Goal: Task Accomplishment & Management: Use online tool/utility

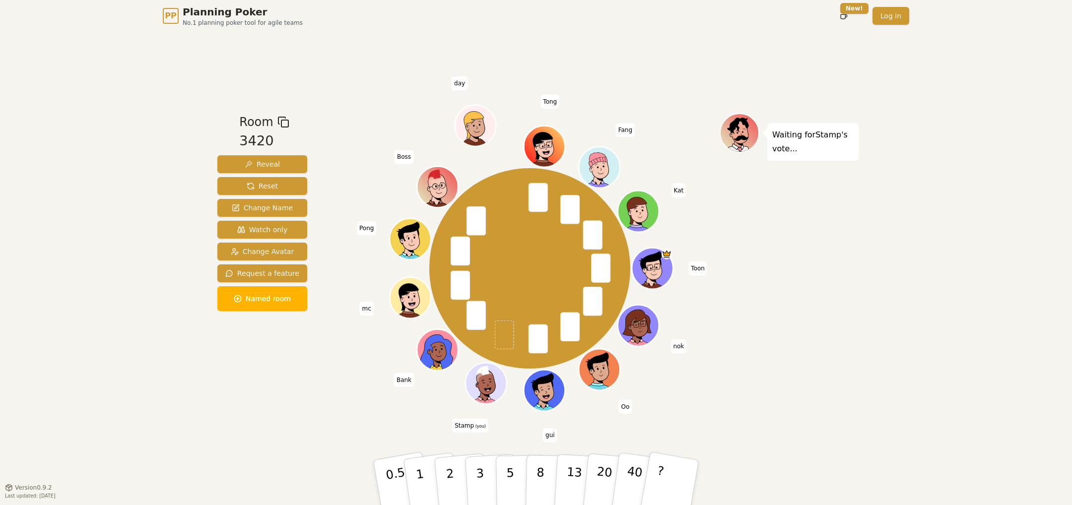
click at [325, 435] on div "Room 3420 Reveal Reset Change Name Watch only Change Avatar Request a feature N…" at bounding box center [536, 260] width 645 height 456
click at [487, 484] on button "3" at bounding box center [492, 482] width 54 height 77
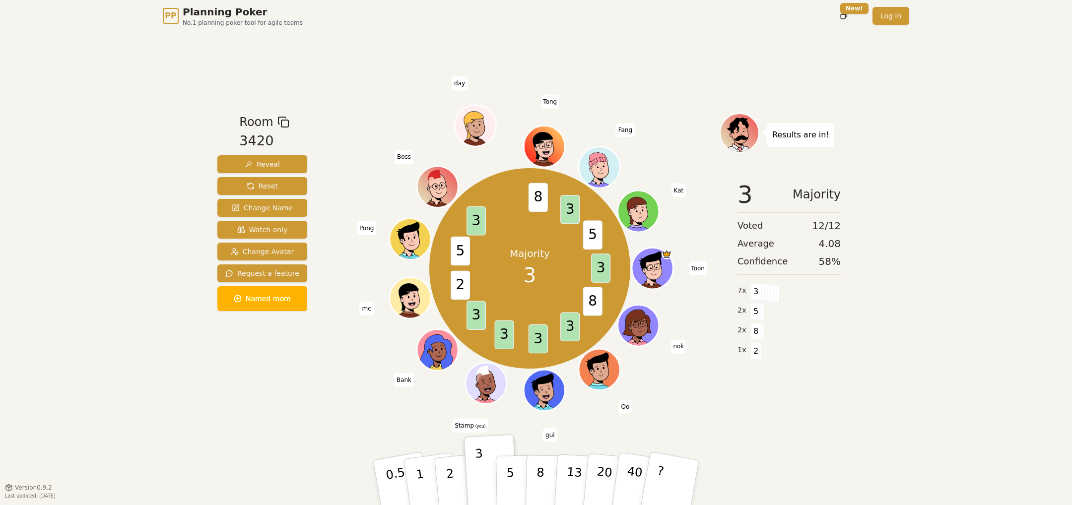
click at [259, 395] on div "Room 3420 Reveal Reset Change Name Watch only Change Avatar Request a feature N…" at bounding box center [263, 259] width 98 height 293
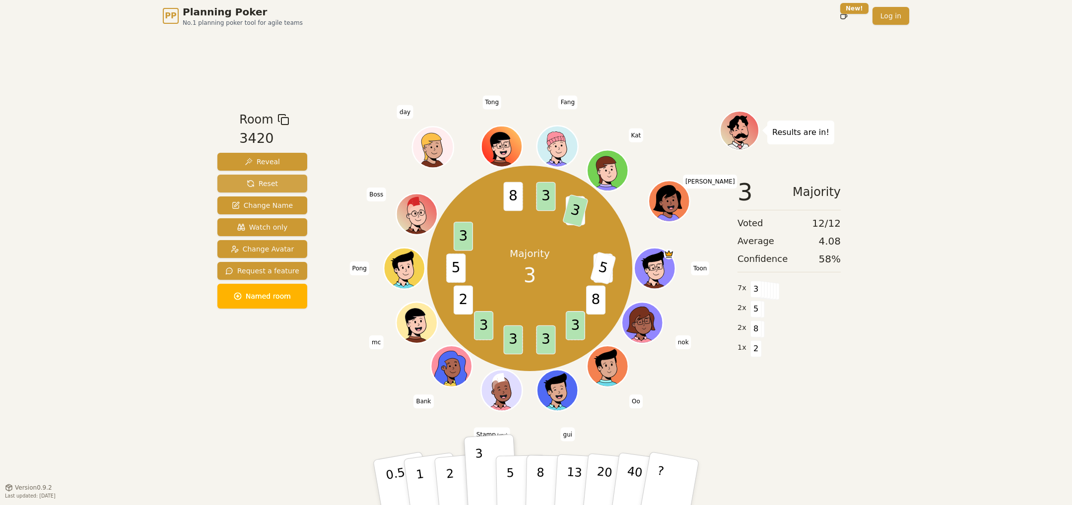
click at [239, 186] on button "Reset" at bounding box center [262, 184] width 90 height 18
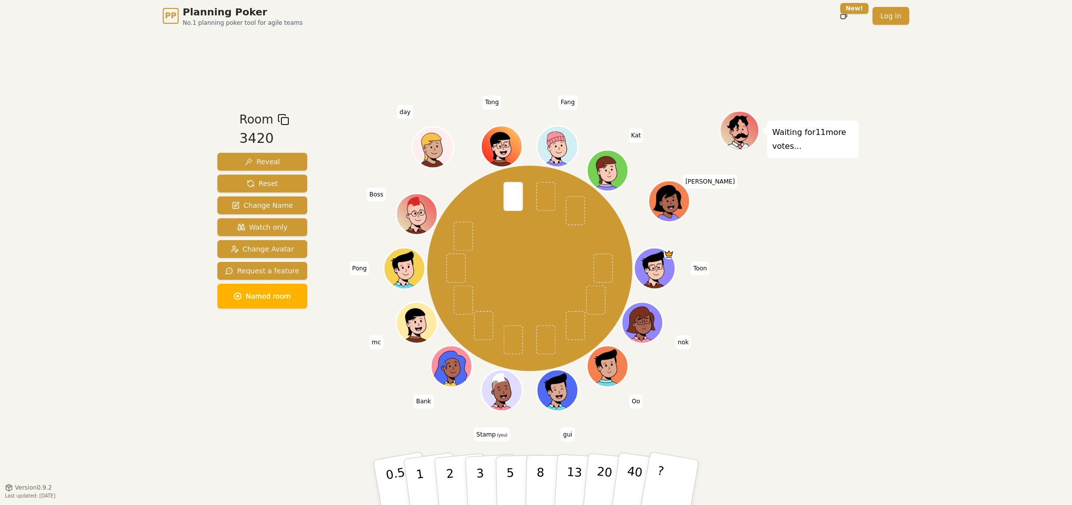
click at [350, 420] on div "Room 3420 Reveal Reset Change Name Watch only Change Avatar Request a feature N…" at bounding box center [536, 260] width 645 height 456
click at [510, 472] on p "5" at bounding box center [510, 483] width 8 height 54
click at [485, 480] on button "3" at bounding box center [492, 482] width 54 height 77
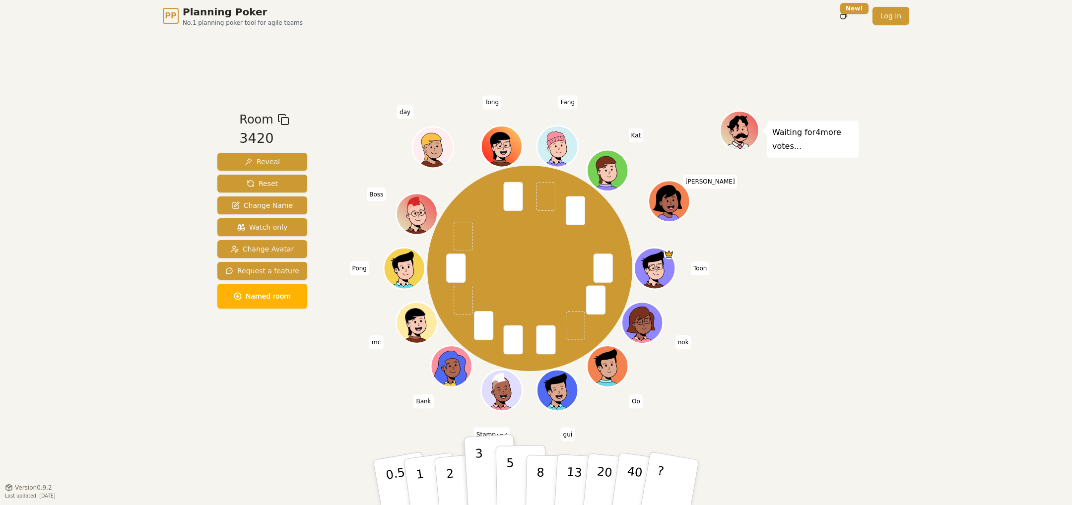
click at [501, 479] on button "5" at bounding box center [521, 482] width 51 height 75
click at [499, 473] on button "5" at bounding box center [521, 482] width 51 height 75
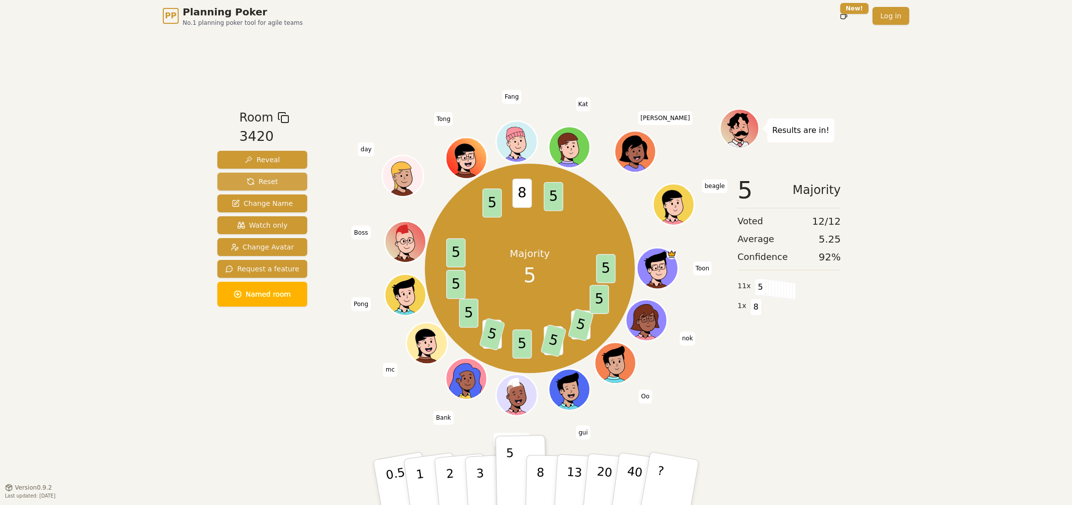
click at [271, 185] on span "Reset" at bounding box center [262, 182] width 31 height 10
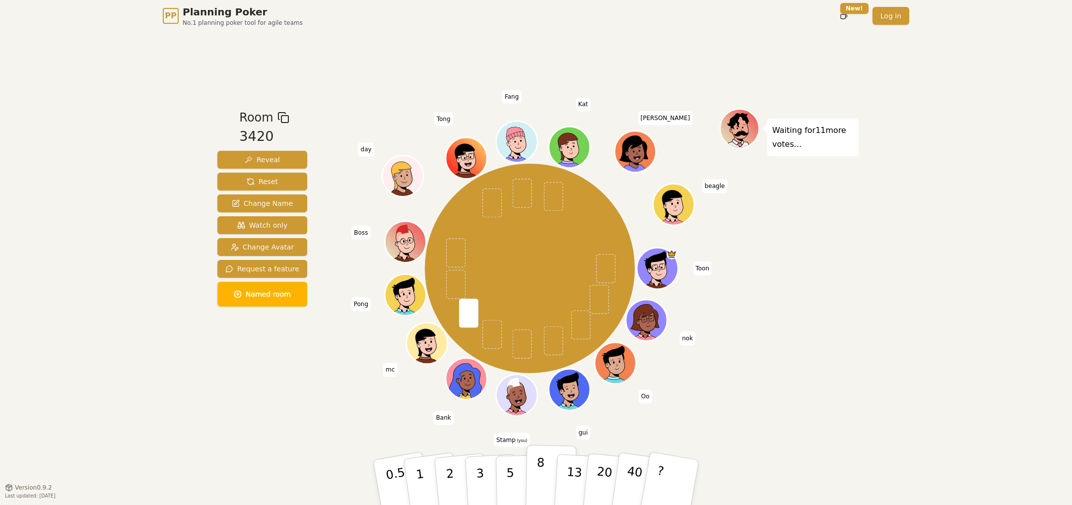
click at [530, 489] on button "8" at bounding box center [551, 482] width 51 height 75
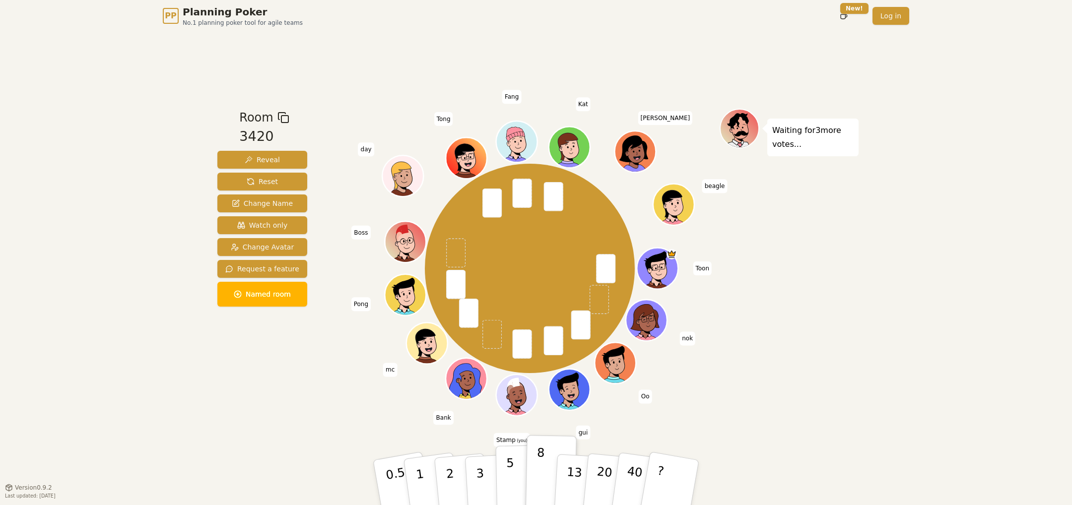
click at [513, 478] on button "5" at bounding box center [521, 482] width 51 height 75
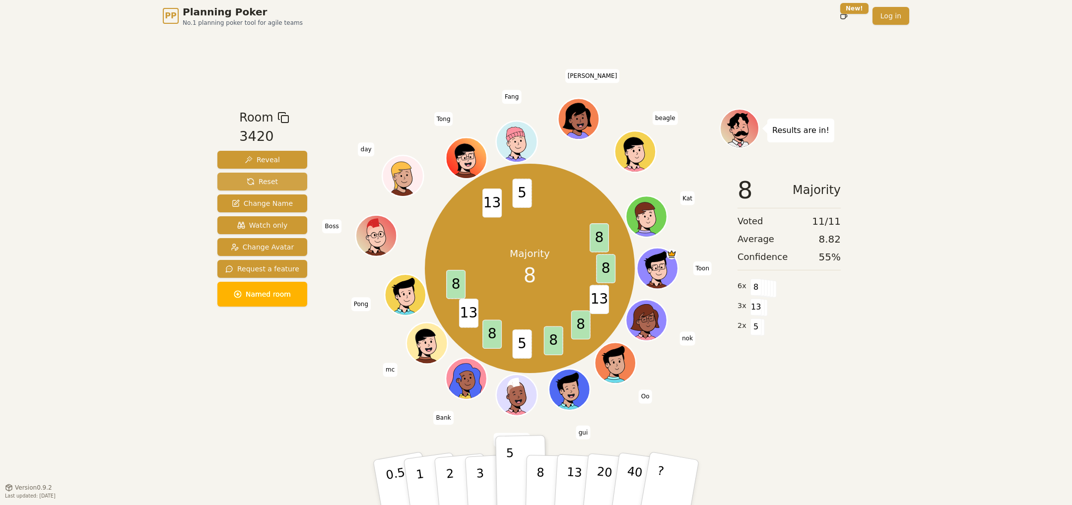
click at [247, 183] on span "Reset" at bounding box center [262, 182] width 31 height 10
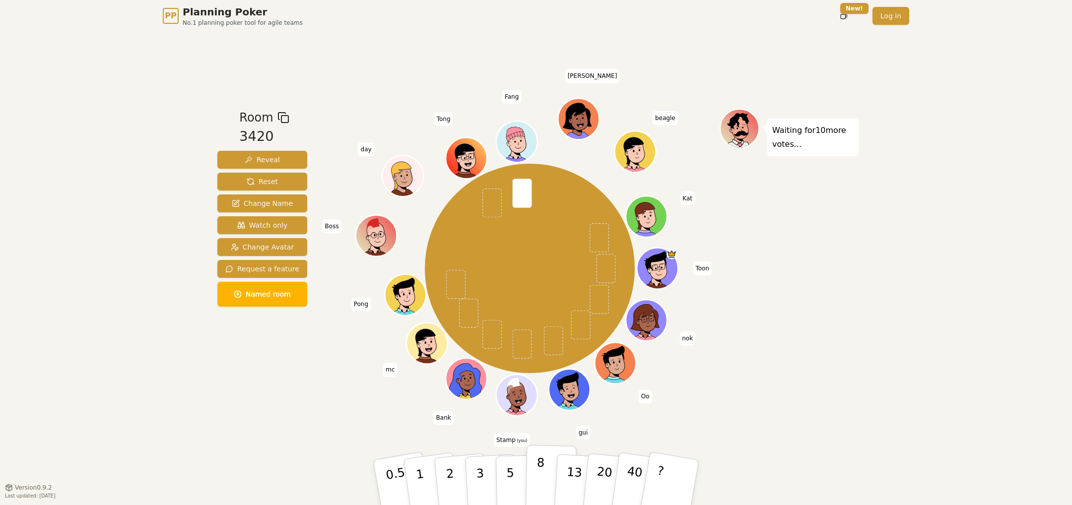
click at [537, 487] on p "8" at bounding box center [540, 483] width 8 height 54
click at [302, 398] on div "Room 3420 Reveal Reset Change Name Watch only Change Avatar Request a feature N…" at bounding box center [263, 260] width 98 height 302
click at [538, 489] on p "8" at bounding box center [540, 483] width 8 height 54
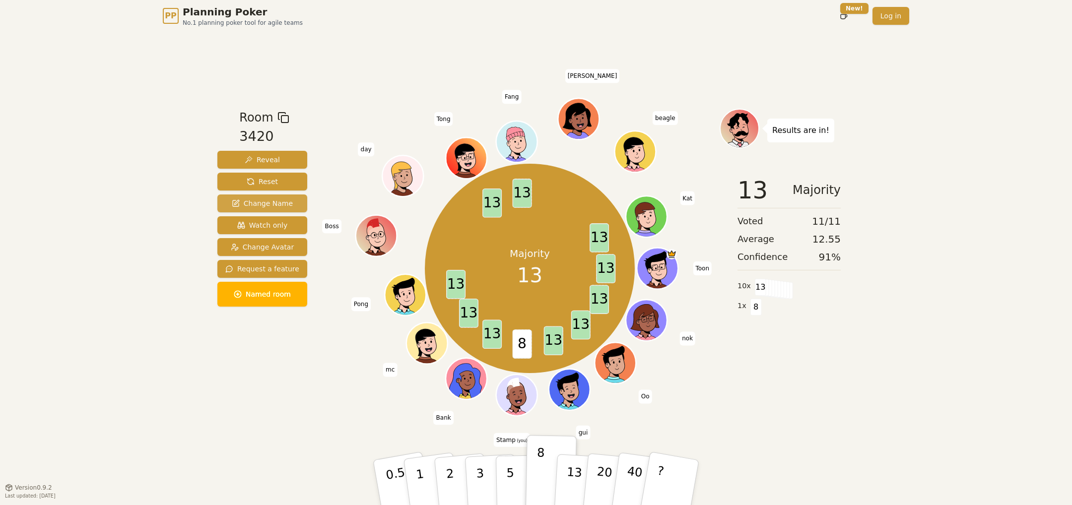
click at [254, 196] on button "Change Name" at bounding box center [262, 204] width 90 height 18
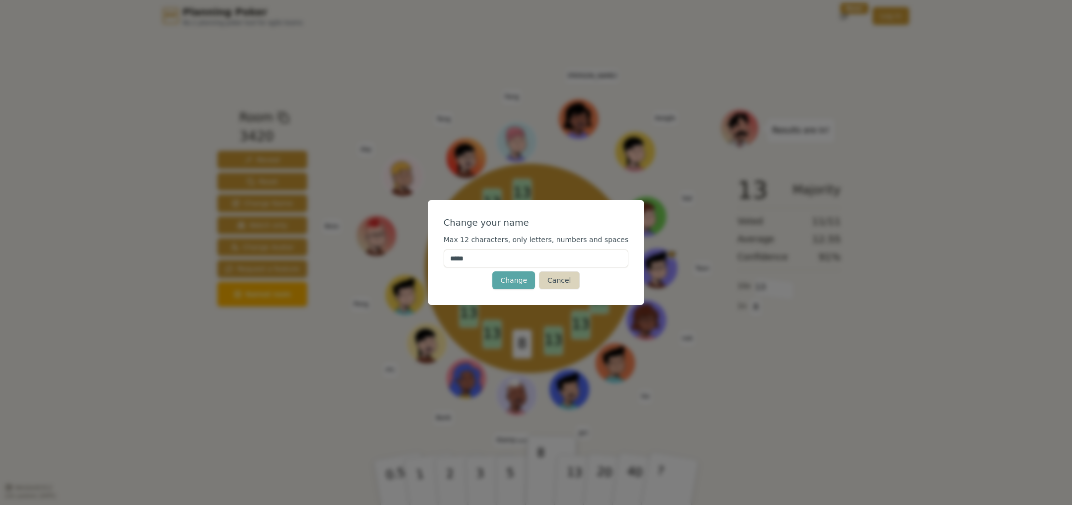
click at [562, 285] on button "Cancel" at bounding box center [559, 281] width 40 height 18
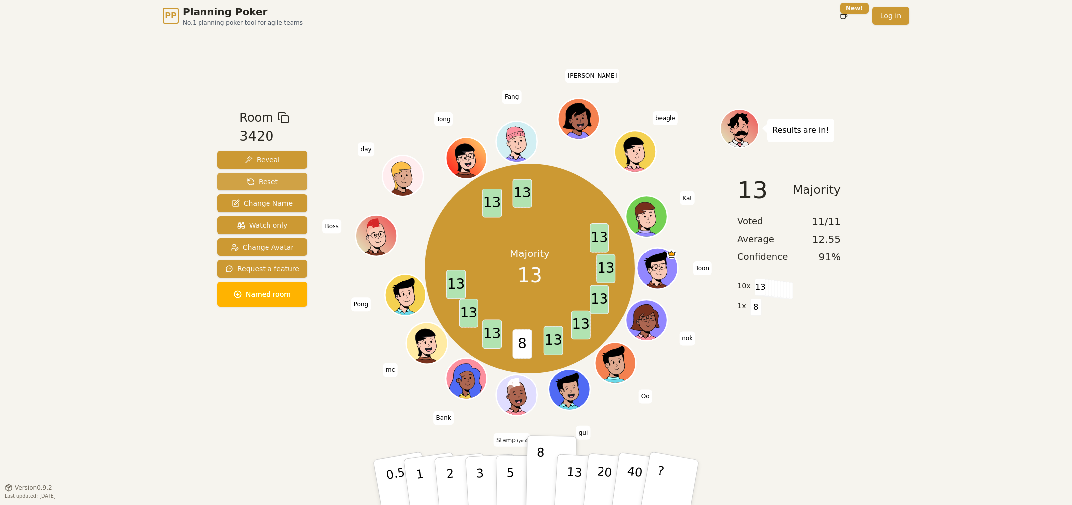
click at [266, 178] on span "Reset" at bounding box center [262, 182] width 31 height 10
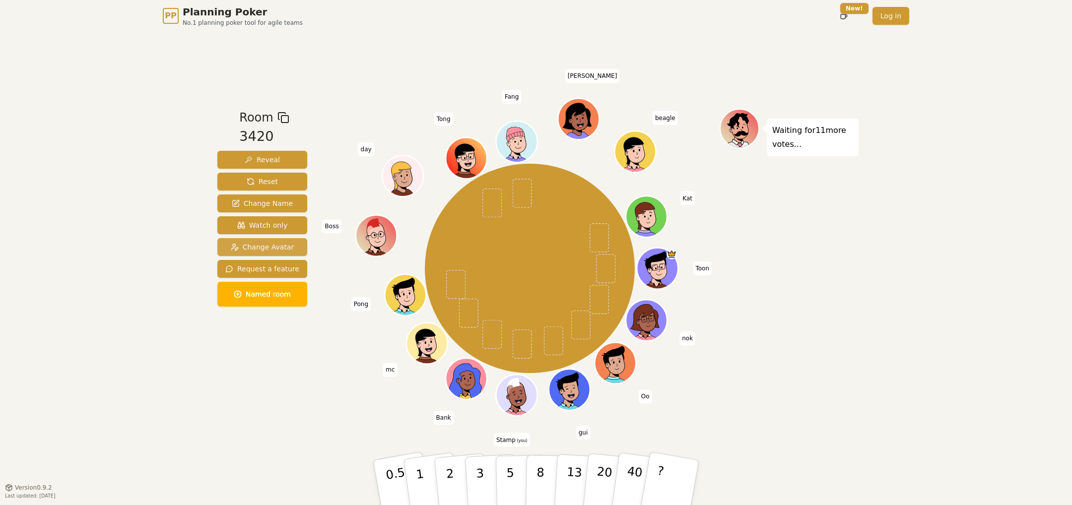
click at [291, 246] on button "Change Avatar" at bounding box center [262, 247] width 90 height 18
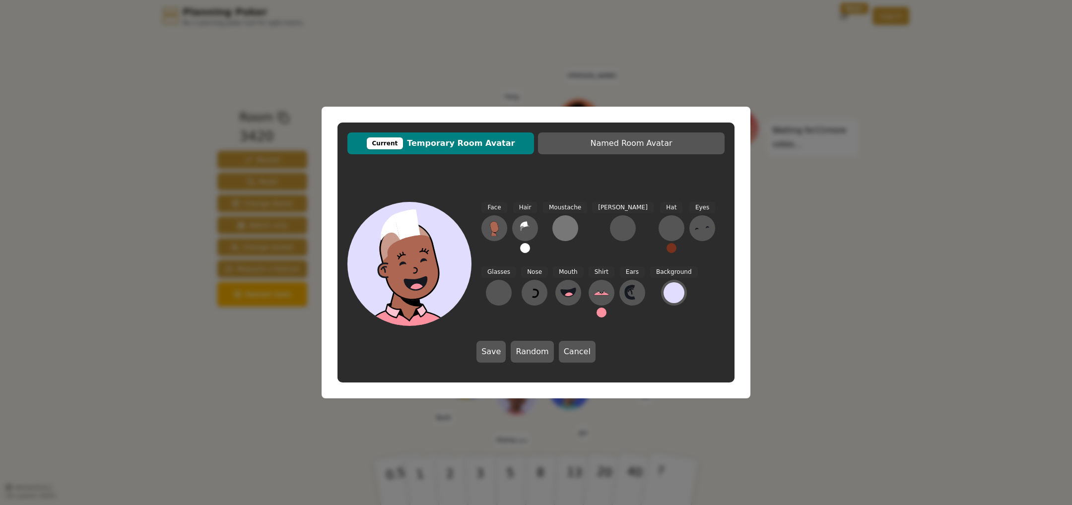
click at [570, 233] on div at bounding box center [566, 228] width 16 height 16
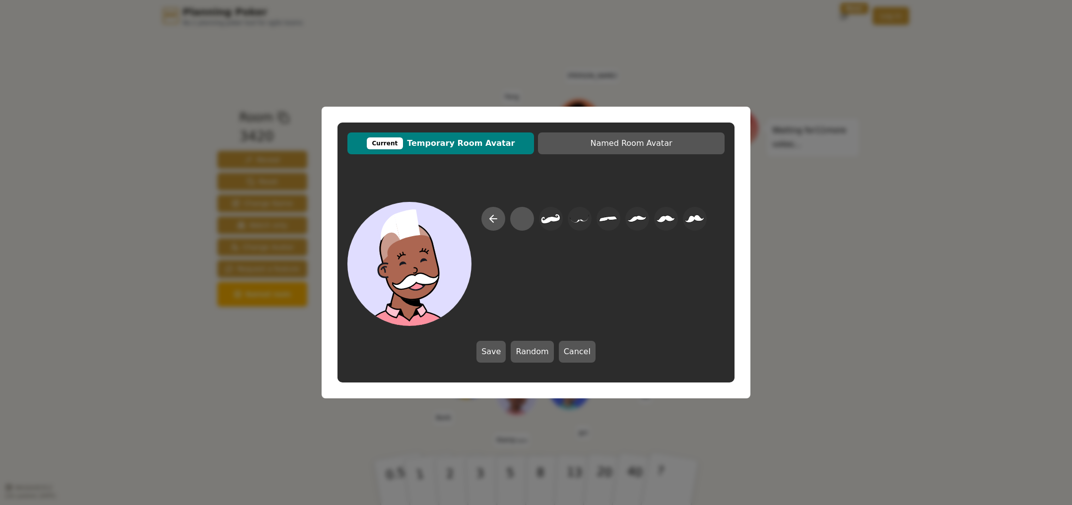
click at [823, 193] on div "Current Temporary Room Avatar Named Room Avatar Save Random Cancel" at bounding box center [536, 252] width 1072 height 505
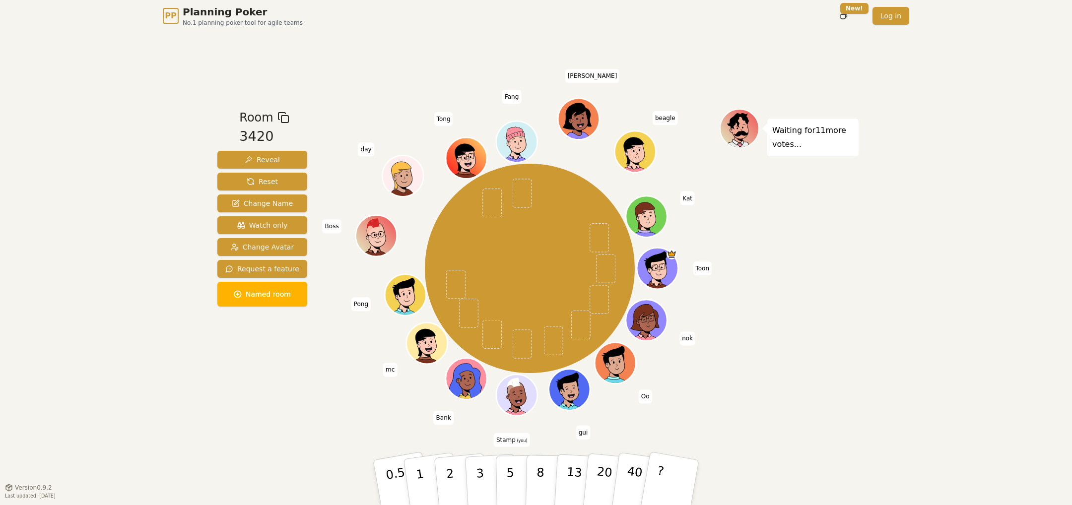
click at [513, 400] on icon at bounding box center [519, 402] width 20 height 7
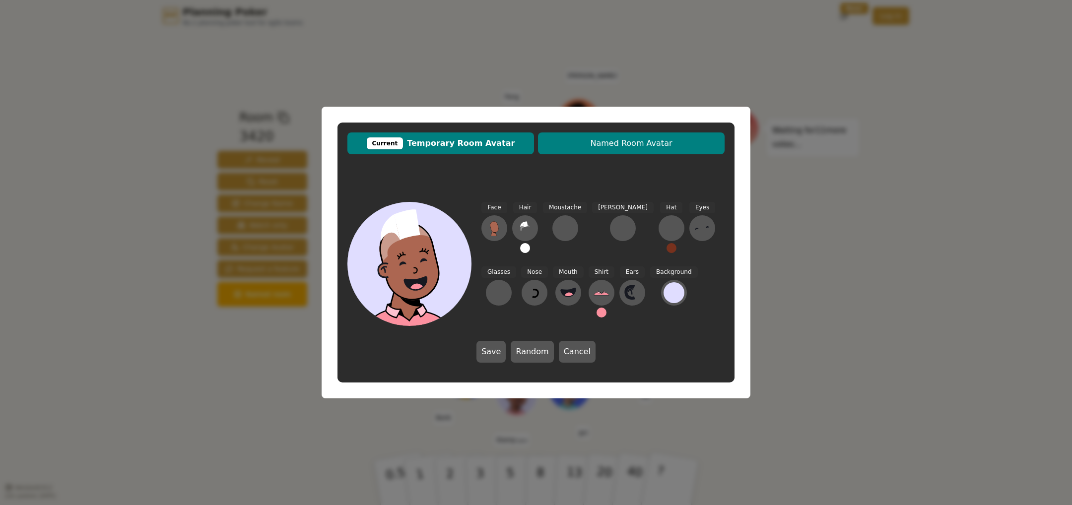
click at [576, 141] on span "Named Room Avatar" at bounding box center [631, 144] width 177 height 12
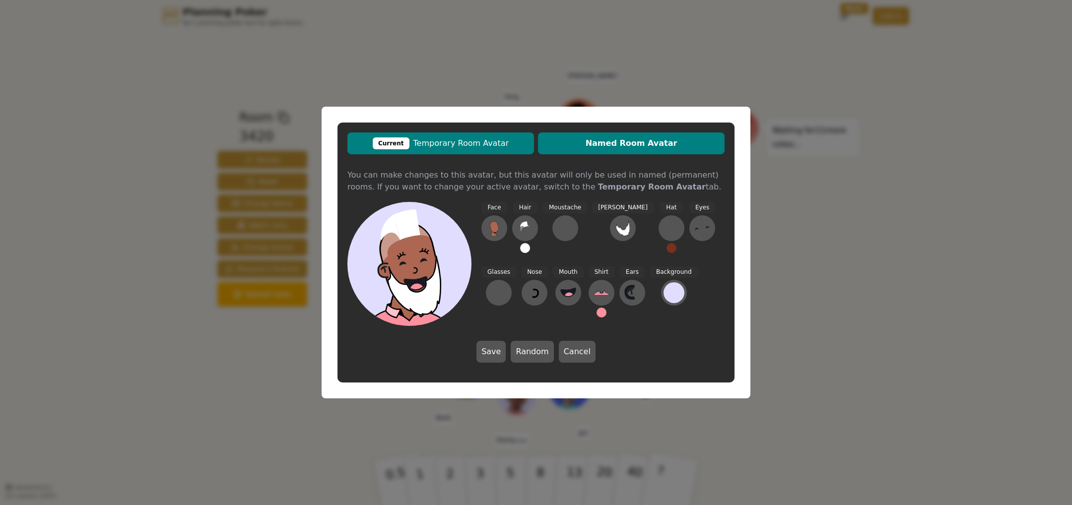
click at [500, 142] on span "Current Temporary Room Avatar" at bounding box center [441, 144] width 177 height 12
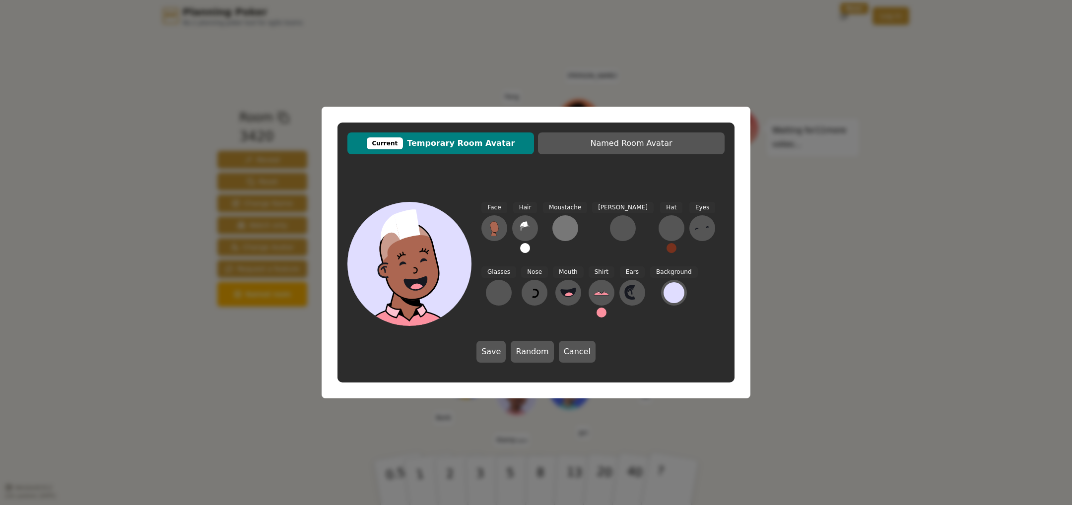
click at [571, 232] on div at bounding box center [566, 228] width 16 height 16
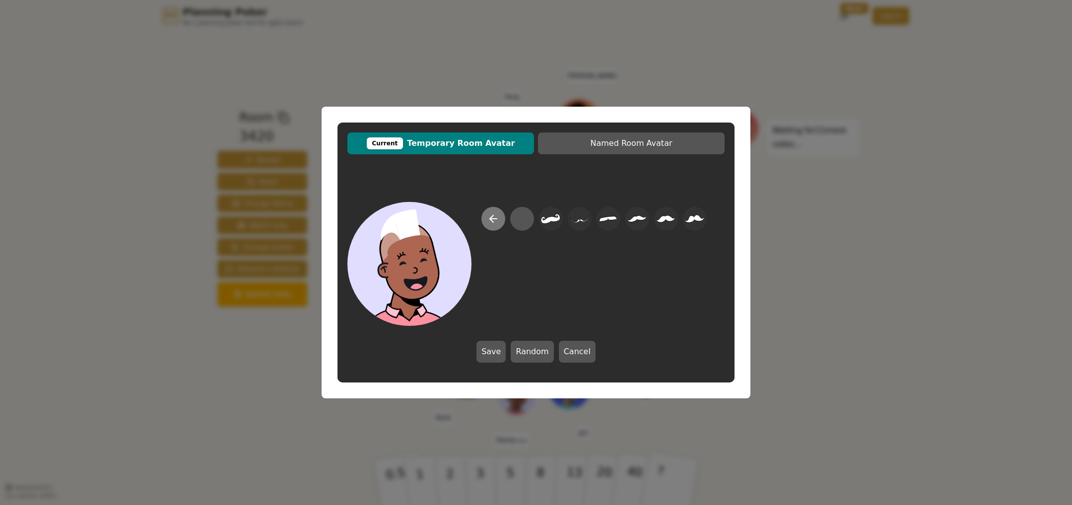
click at [493, 220] on icon at bounding box center [494, 219] width 12 height 12
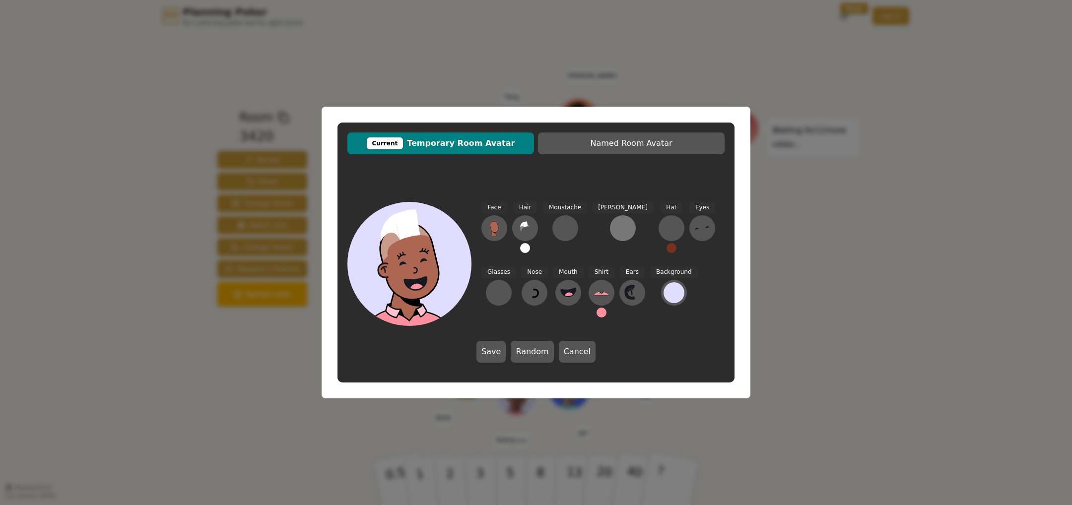
click at [615, 229] on div at bounding box center [623, 228] width 16 height 16
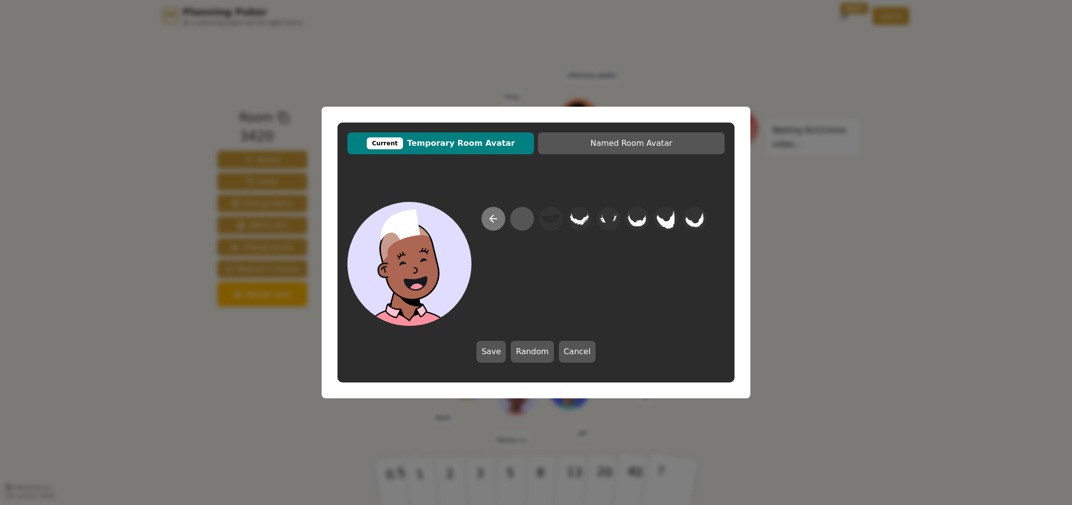
click at [499, 220] on icon at bounding box center [494, 219] width 12 height 12
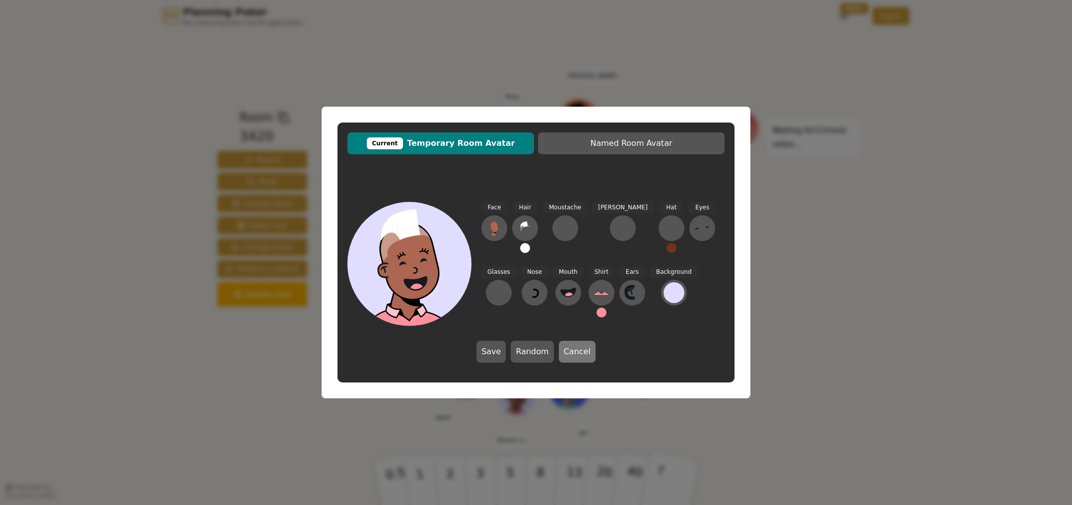
click at [586, 353] on button "Cancel" at bounding box center [577, 352] width 37 height 22
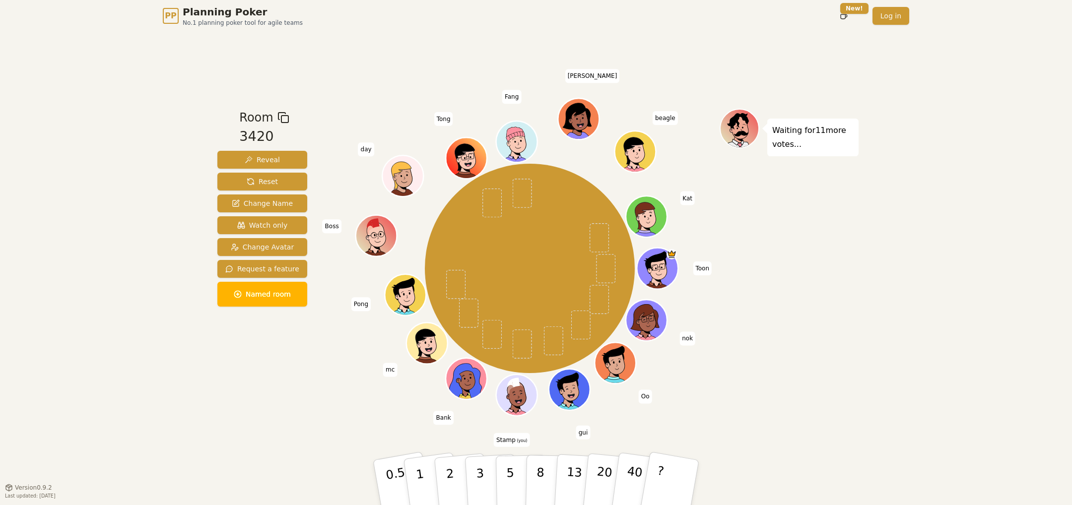
click at [726, 166] on div "Waiting for 11 more votes..." at bounding box center [789, 260] width 139 height 302
click at [808, 137] on p "Waiting for 11 more votes..." at bounding box center [813, 138] width 81 height 28
click at [808, 134] on p "Waiting for 11 more votes..." at bounding box center [813, 138] width 81 height 28
click at [819, 204] on div "Waiting for 11 more votes..." at bounding box center [789, 260] width 139 height 302
click at [241, 271] on span "Request a feature" at bounding box center [262, 269] width 74 height 10
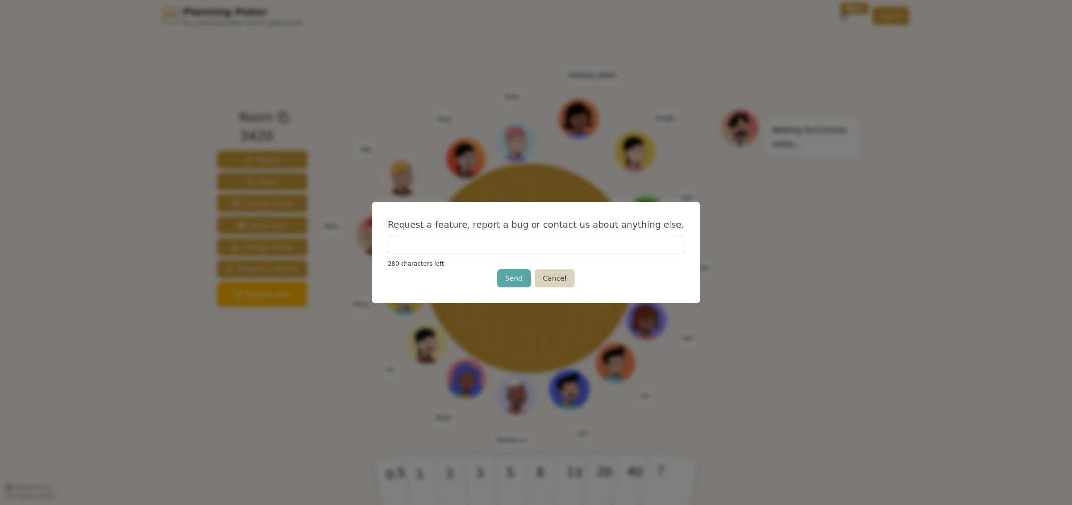
click at [560, 281] on button "Cancel" at bounding box center [555, 279] width 40 height 18
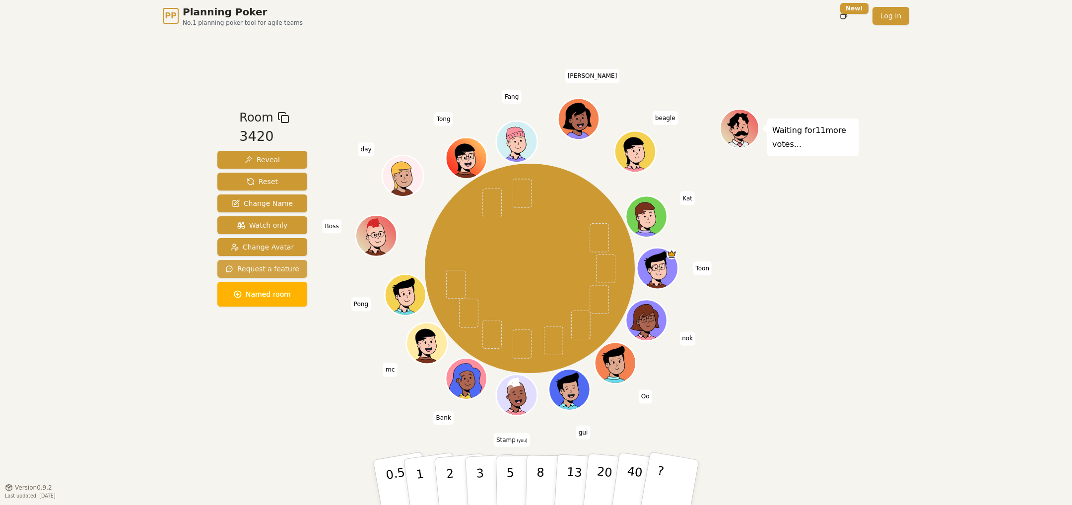
click at [273, 266] on span "Request a feature" at bounding box center [262, 269] width 74 height 10
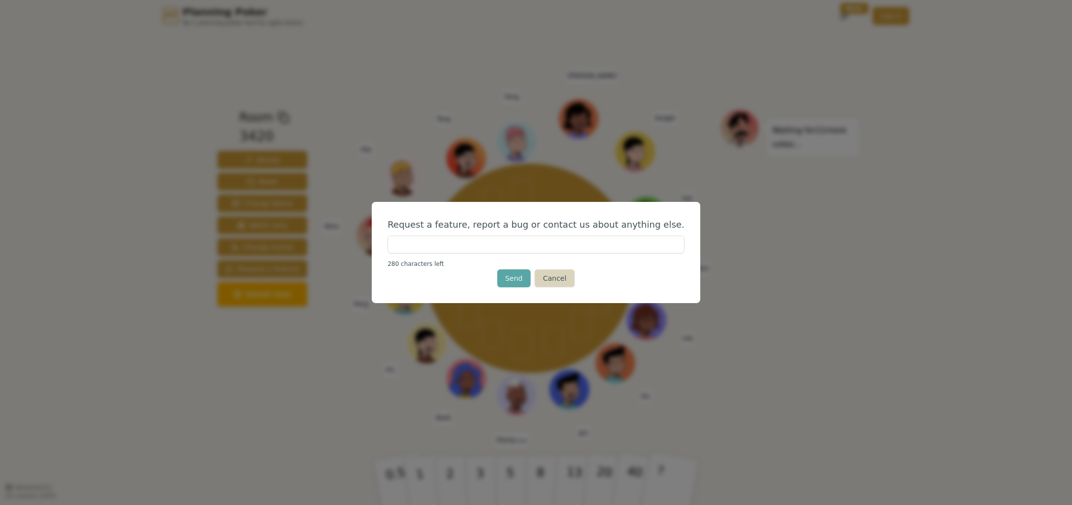
click at [562, 272] on button "Cancel" at bounding box center [555, 279] width 40 height 18
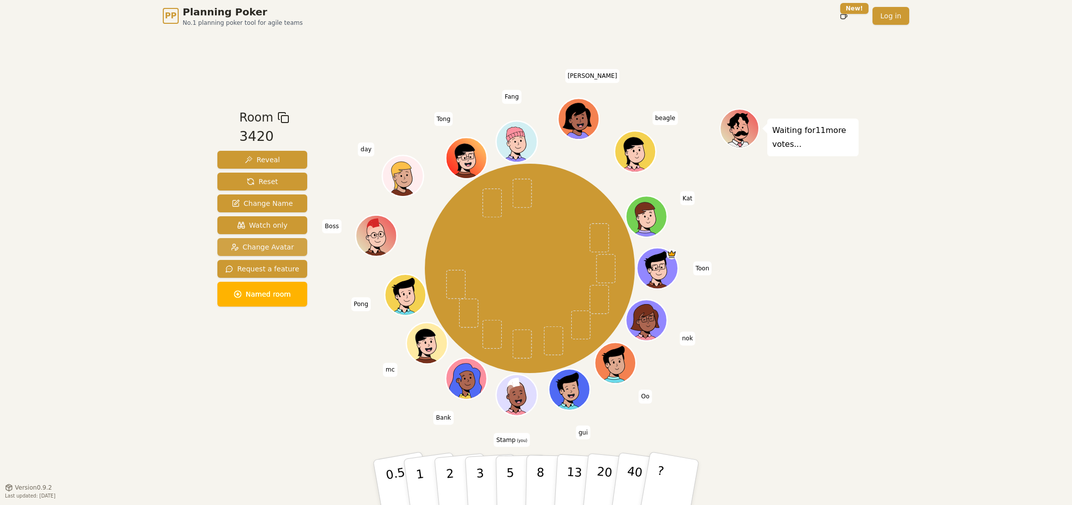
click at [263, 244] on span "Change Avatar" at bounding box center [263, 247] width 64 height 10
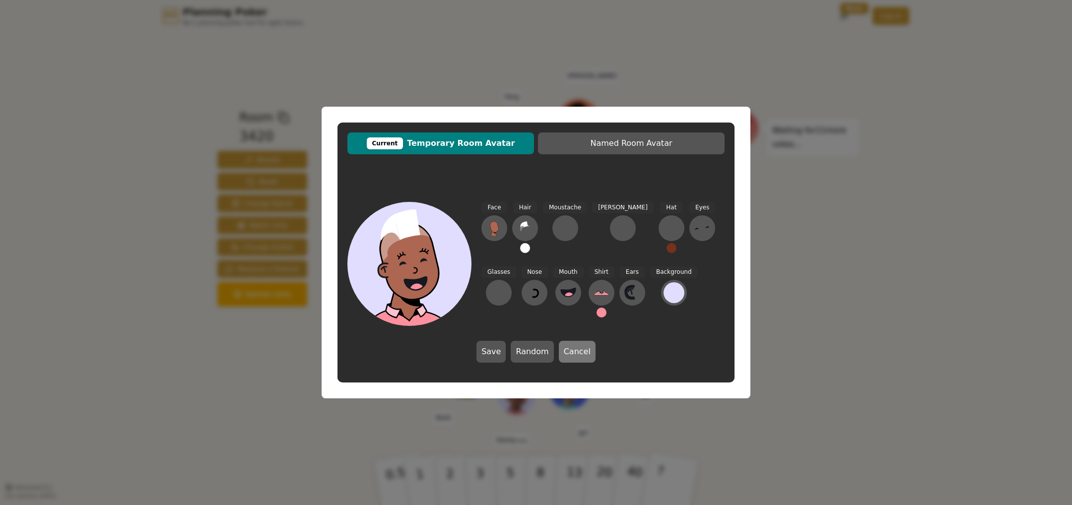
click at [580, 351] on button "Cancel" at bounding box center [577, 352] width 37 height 22
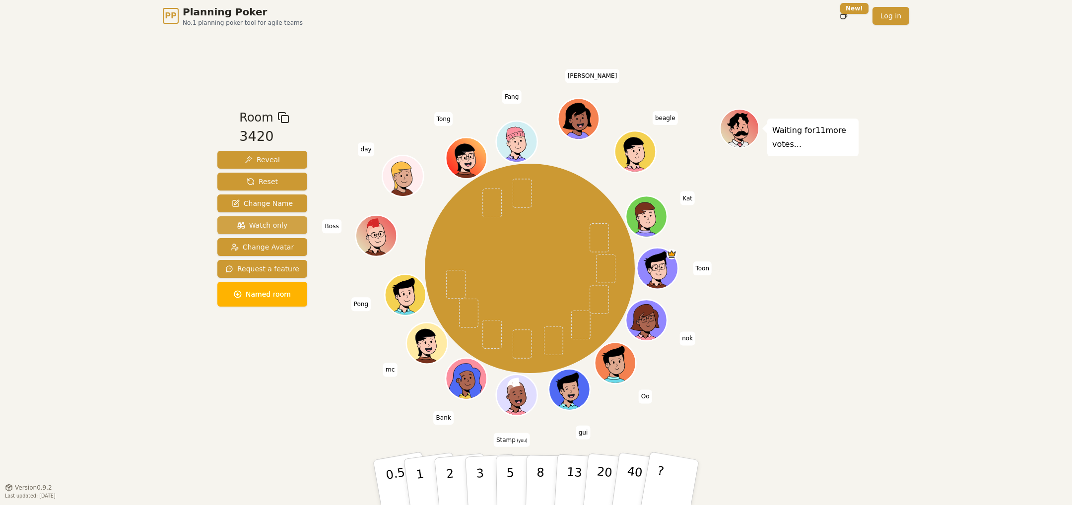
click at [258, 223] on span "Watch only" at bounding box center [262, 225] width 51 height 10
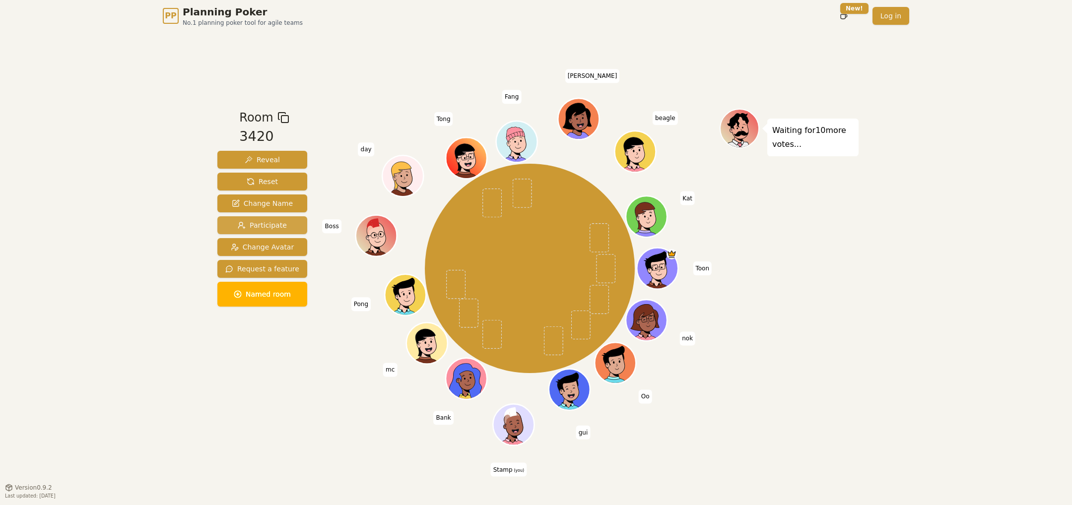
click at [258, 223] on span "Participate" at bounding box center [262, 225] width 49 height 10
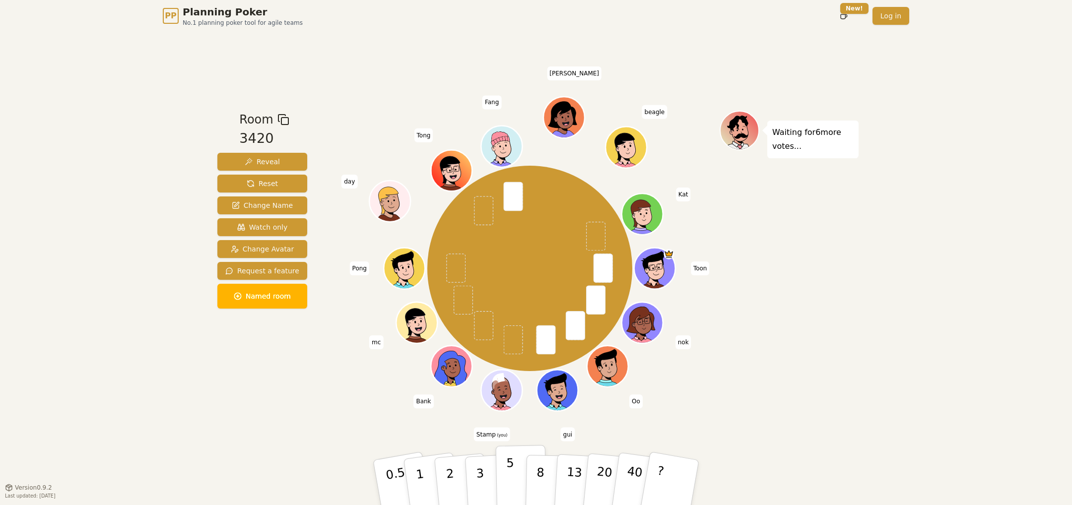
click at [516, 476] on button "5" at bounding box center [521, 482] width 51 height 75
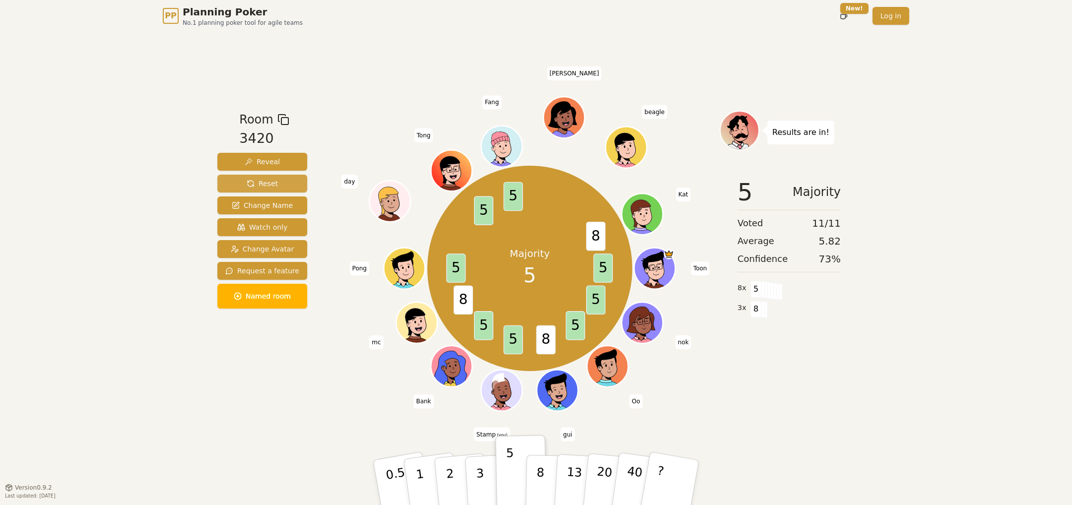
click at [270, 182] on span "Reset" at bounding box center [262, 184] width 31 height 10
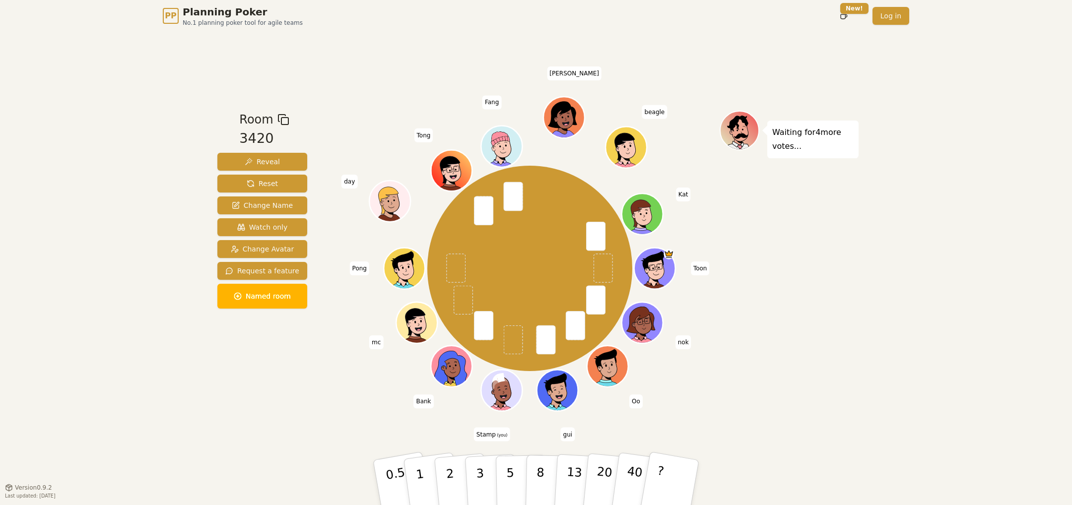
click at [358, 410] on div "Room 3420 Reveal Reset Change Name Watch only Change Avatar Request a feature N…" at bounding box center [536, 260] width 645 height 456
click at [514, 466] on button "5" at bounding box center [521, 482] width 51 height 75
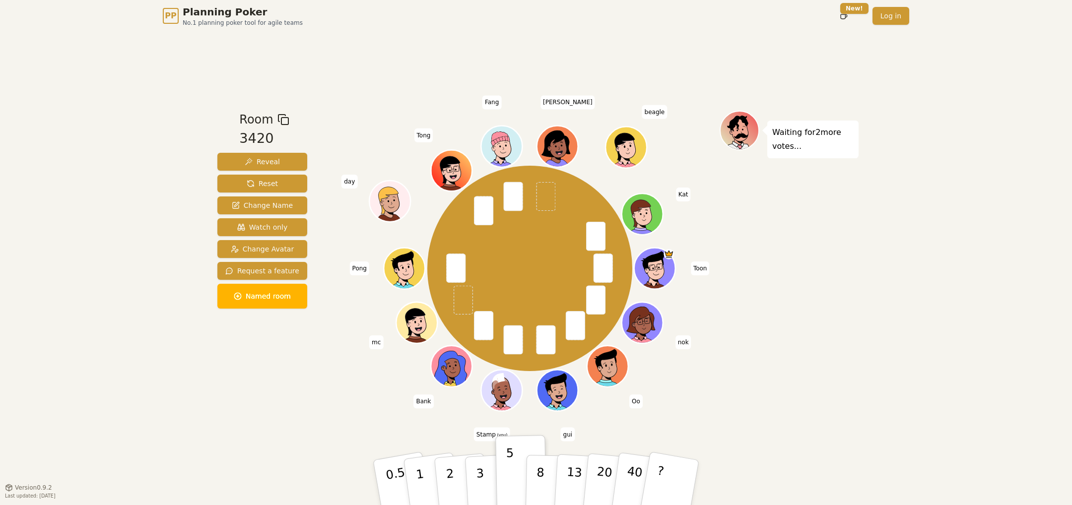
click at [54, 243] on div "PP Planning Poker No.1 planning poker tool for agile teams Toggle theme New! Lo…" at bounding box center [536, 252] width 1072 height 505
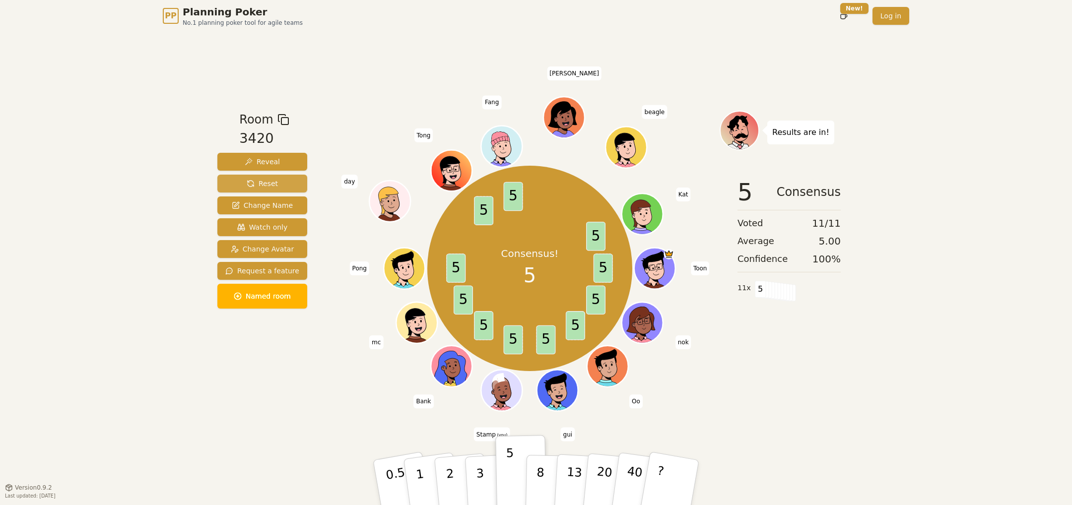
click at [279, 182] on button "Reset" at bounding box center [262, 184] width 90 height 18
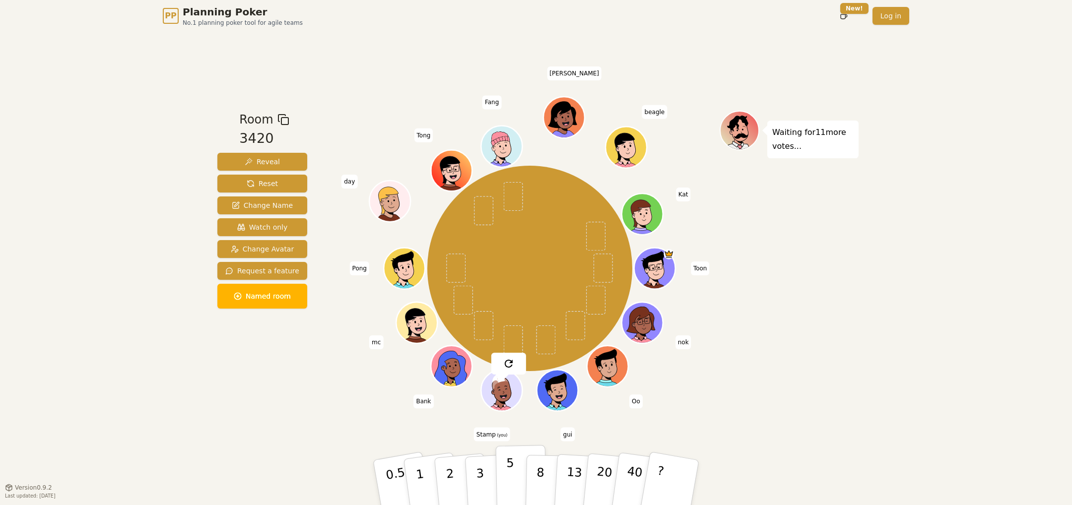
click at [514, 480] on button "5" at bounding box center [521, 482] width 51 height 75
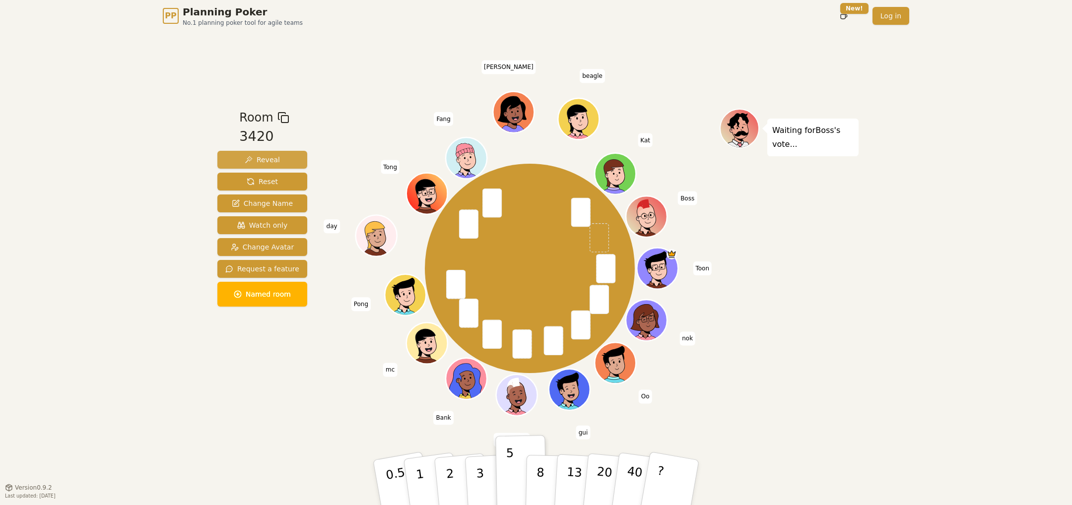
click at [282, 160] on button "Reveal" at bounding box center [262, 160] width 90 height 18
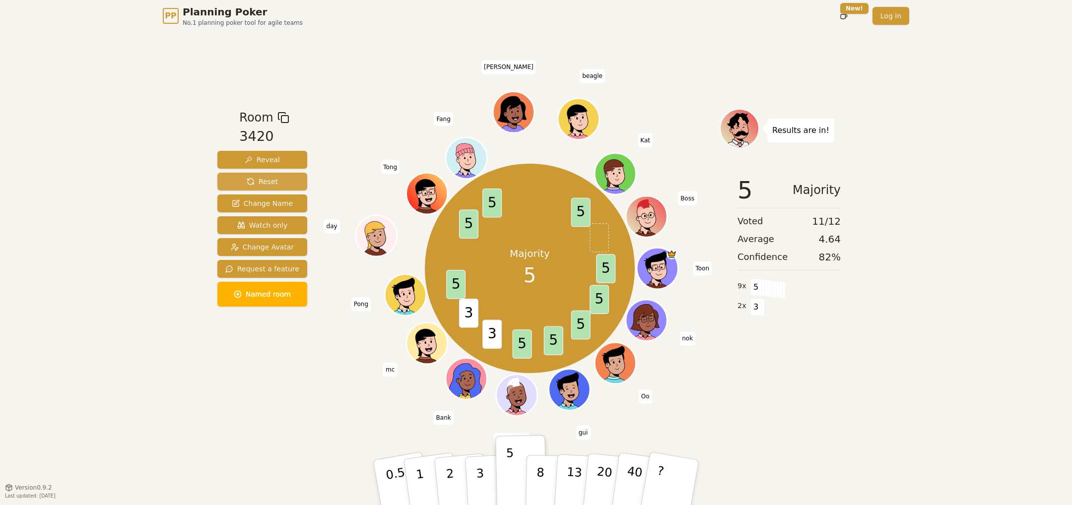
click at [258, 183] on span "Reset" at bounding box center [262, 182] width 31 height 10
